Goal: Task Accomplishment & Management: Use online tool/utility

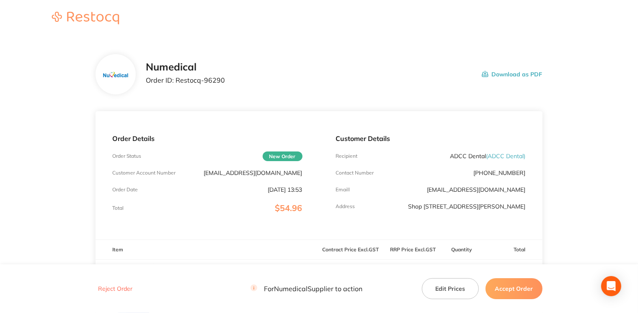
click at [523, 287] on button "Accept Order" at bounding box center [514, 288] width 57 height 21
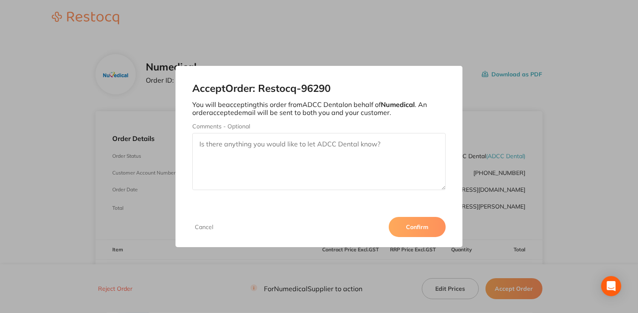
click at [410, 225] on button "Confirm" at bounding box center [417, 227] width 57 height 20
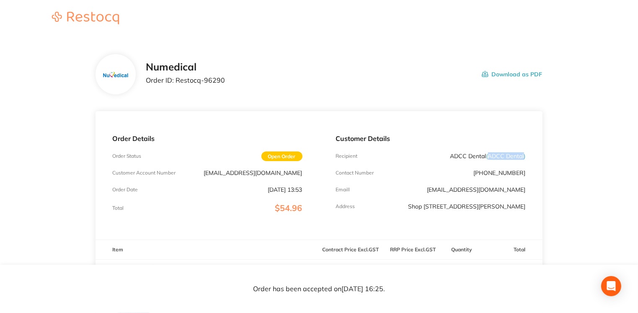
drag, startPoint x: 489, startPoint y: 155, endPoint x: 524, endPoint y: 155, distance: 34.8
click at [524, 155] on span "( ADCC Dental )" at bounding box center [506, 156] width 39 height 8
drag, startPoint x: 524, startPoint y: 155, endPoint x: 512, endPoint y: 156, distance: 12.2
copy span "ADCC Dental"
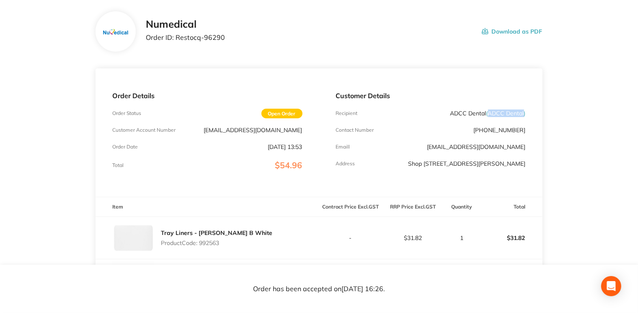
scroll to position [3, 0]
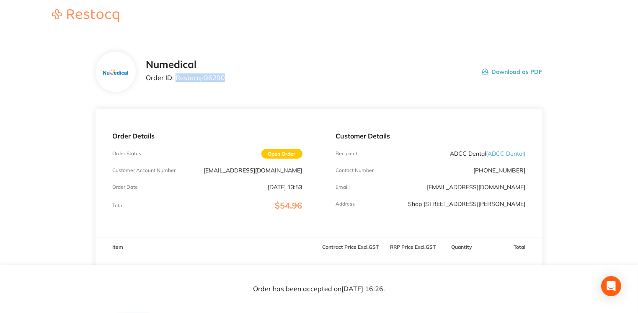
drag, startPoint x: 176, startPoint y: 78, endPoint x: 232, endPoint y: 76, distance: 55.3
click at [232, 76] on div "Numedical Order ID: Restocq- 96290 Download as PDF" at bounding box center [344, 72] width 396 height 26
drag, startPoint x: 232, startPoint y: 76, endPoint x: 200, endPoint y: 77, distance: 31.4
copy p "Restocq- 96290"
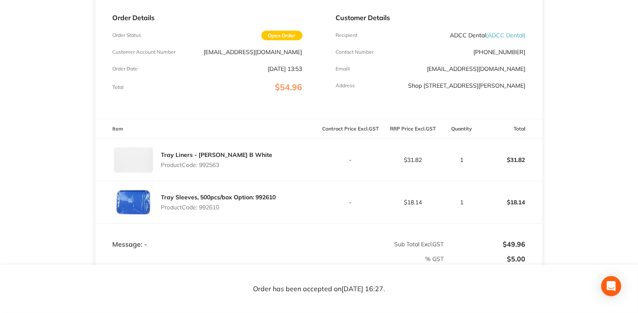
scroll to position [109, 0]
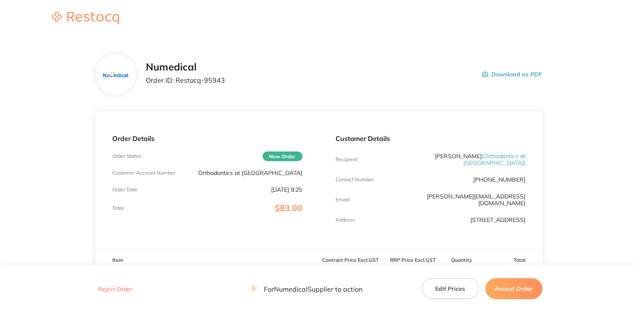
click at [507, 285] on button "Accept Order" at bounding box center [514, 288] width 57 height 21
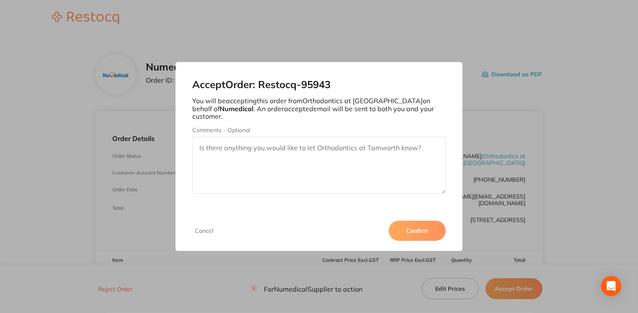
click at [429, 223] on button "Confirm" at bounding box center [417, 230] width 57 height 20
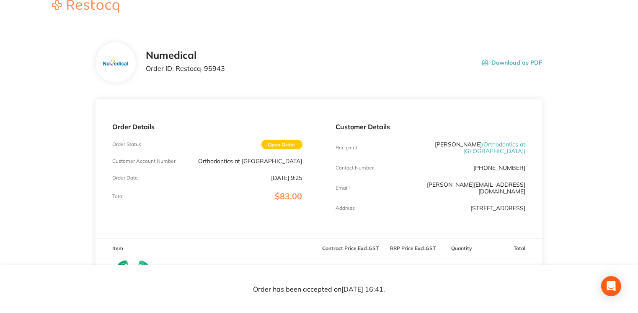
scroll to position [9, 0]
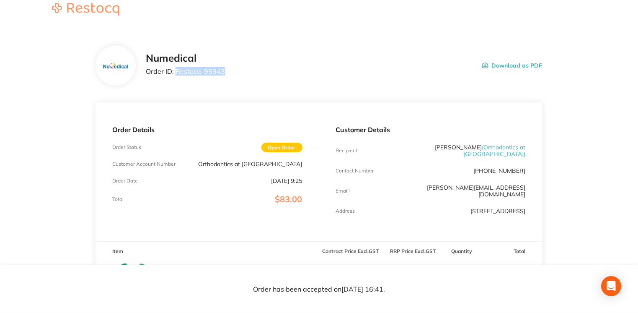
drag, startPoint x: 175, startPoint y: 70, endPoint x: 232, endPoint y: 70, distance: 57.0
click at [232, 70] on div "Numedical Order ID: Restocq- 95943 Download as PDF" at bounding box center [344, 65] width 396 height 26
drag, startPoint x: 232, startPoint y: 70, endPoint x: 212, endPoint y: 71, distance: 19.3
copy p "Restocq- 95943"
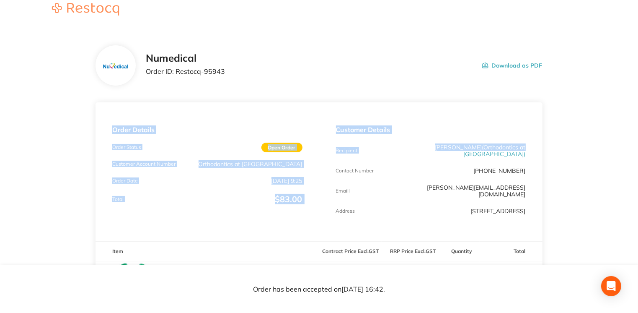
drag, startPoint x: 638, startPoint y: 70, endPoint x: 638, endPoint y: 134, distance: 63.7
click at [638, 134] on html "Numedical Order ID: Restocq- 95943 Download as PDF Order Details Order Status O…" at bounding box center [319, 147] width 638 height 313
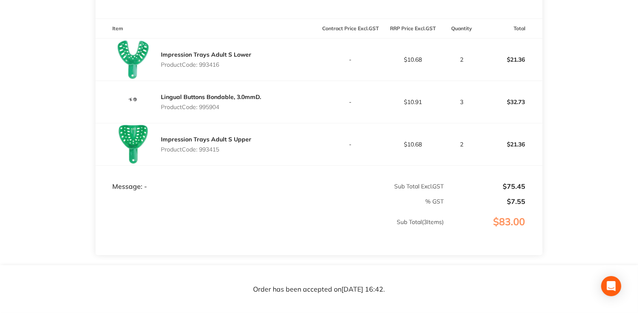
scroll to position [230, 0]
